Goal: Transaction & Acquisition: Purchase product/service

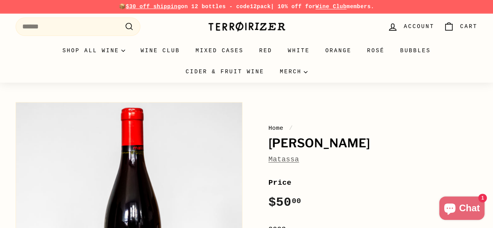
click at [278, 159] on link "Matassa" at bounding box center [284, 160] width 31 height 8
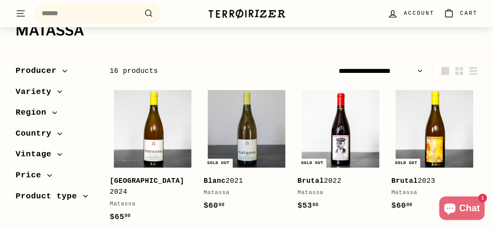
scroll to position [156, 0]
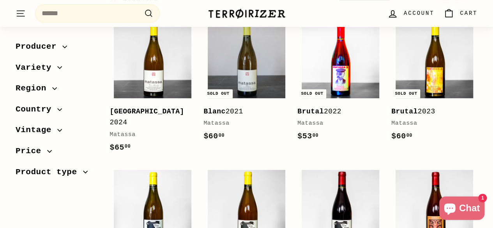
click at [351, 79] on img at bounding box center [341, 60] width 78 height 78
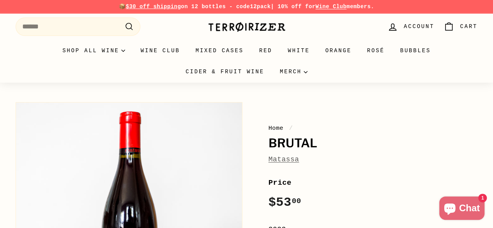
click at [343, 157] on div "Matassa" at bounding box center [373, 159] width 209 height 11
click at [280, 159] on link "Matassa" at bounding box center [284, 160] width 31 height 8
